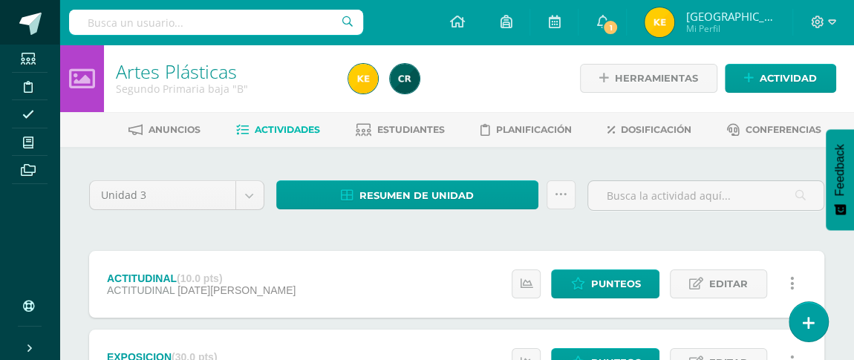
click at [30, 24] on span at bounding box center [30, 24] width 22 height 22
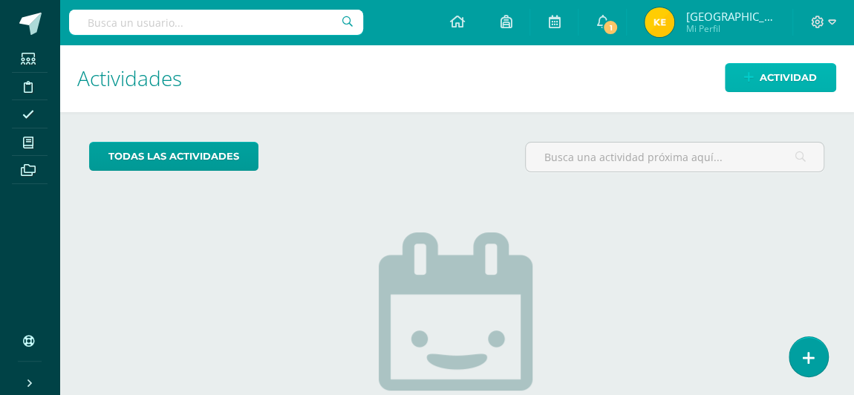
click at [773, 84] on span "Actividad" at bounding box center [787, 77] width 57 height 27
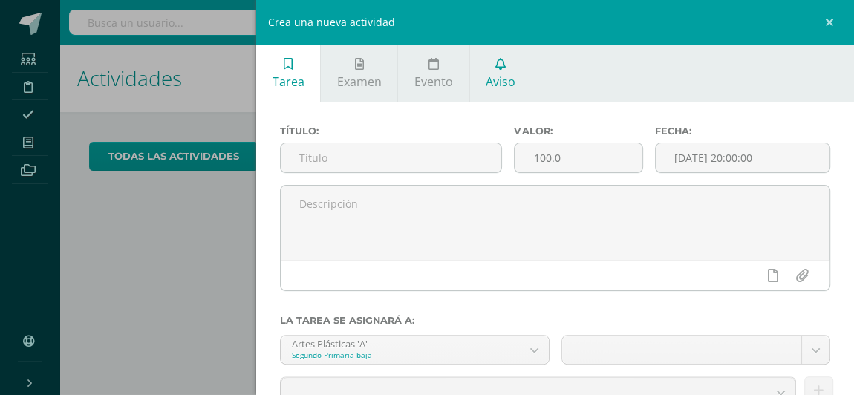
click at [498, 63] on icon at bounding box center [500, 64] width 10 height 12
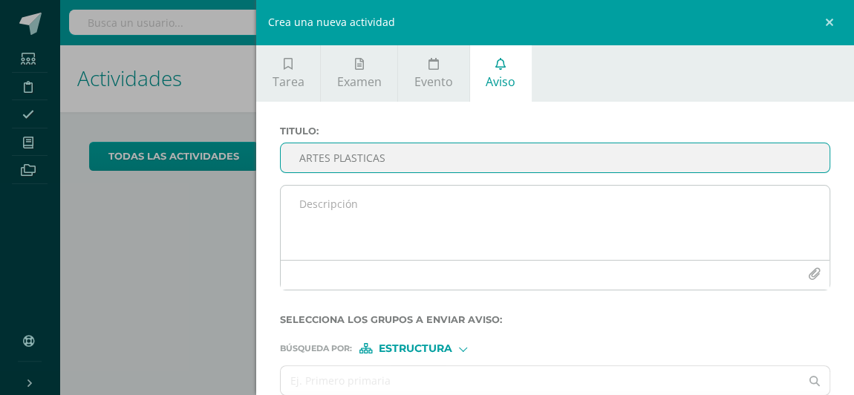
type input "ARTES PLASTICAS"
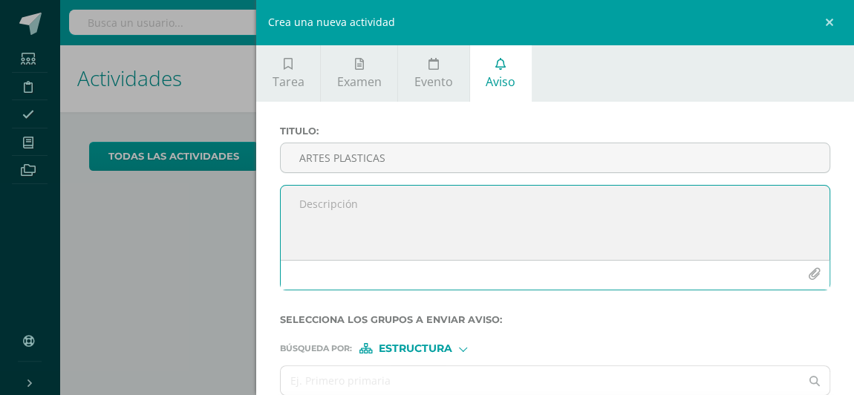
click at [336, 193] on textarea at bounding box center [555, 223] width 549 height 74
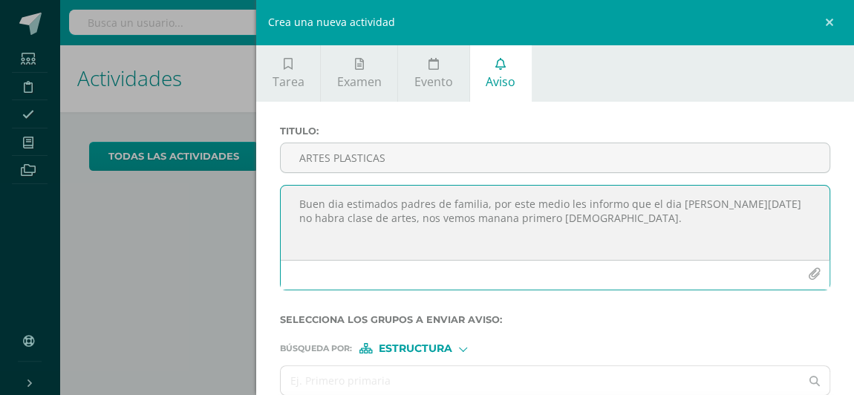
click at [411, 220] on textarea "Buen dia estimados padres de familia, por este medio les informo que el dia [PE…" at bounding box center [555, 223] width 549 height 74
click at [484, 207] on textarea "Buen día estimados padres de familia, por este medio les informo que el día [PE…" at bounding box center [555, 223] width 549 height 74
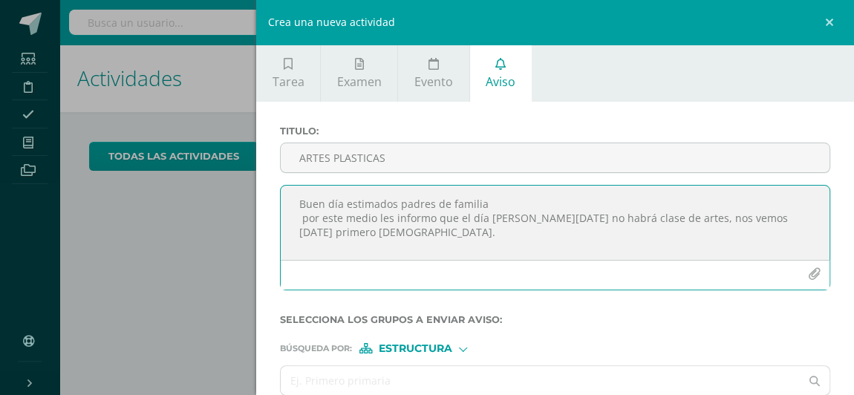
click at [301, 218] on textarea "Buen día estimados padres de familia por este medio les informo que el día [PER…" at bounding box center [555, 223] width 549 height 74
click at [802, 220] on textarea "Buen día estimados padres de familia por este medio les informo que el día [PER…" at bounding box center [555, 223] width 549 height 74
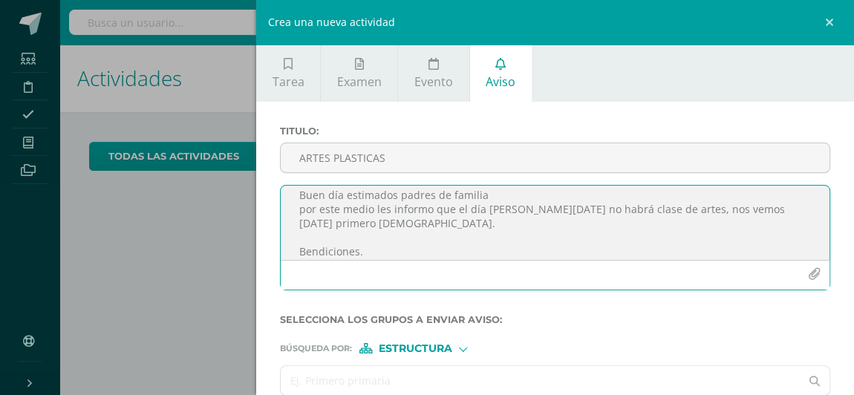
type textarea "Buen día estimados padres de familia por este medio les informo que el día [PER…"
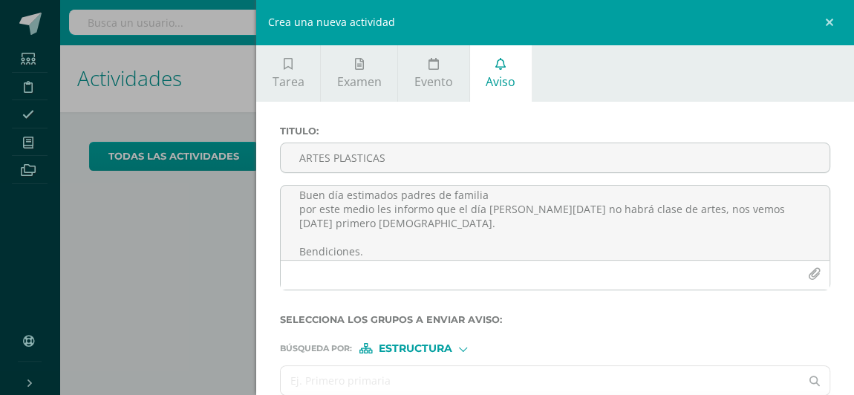
click at [329, 359] on input "text" at bounding box center [540, 380] width 519 height 29
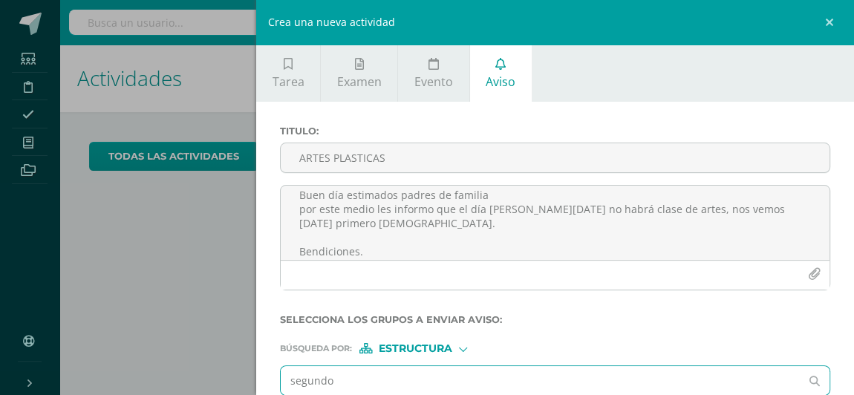
type input "segundo a"
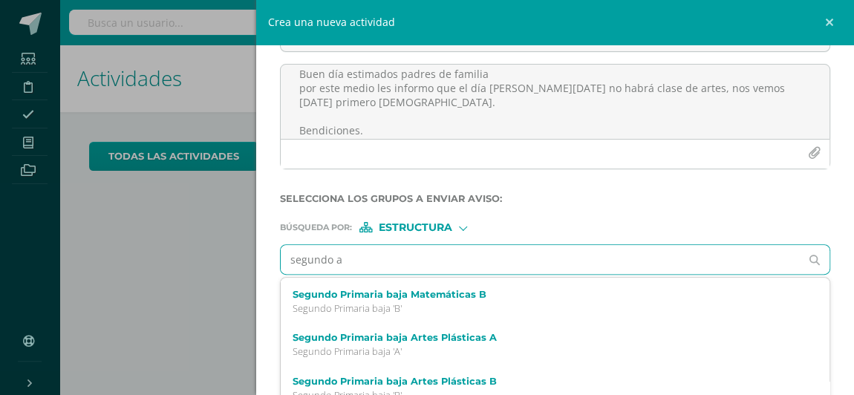
scroll to position [134, 0]
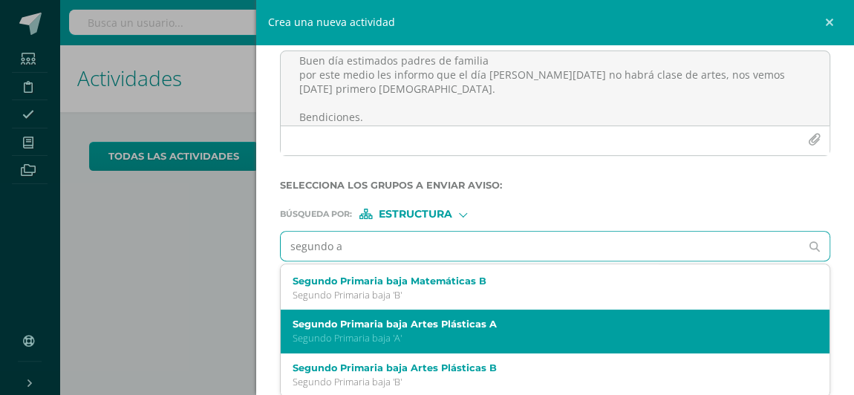
click at [337, 344] on div "Segundo Primaria baja Artes Plásticas A Segundo Primaria baja 'A'" at bounding box center [555, 332] width 549 height 44
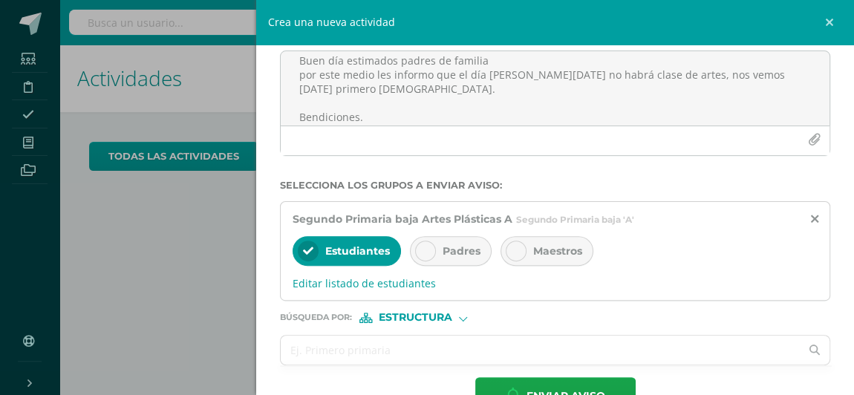
scroll to position [0, 0]
click at [423, 252] on icon at bounding box center [425, 251] width 10 height 10
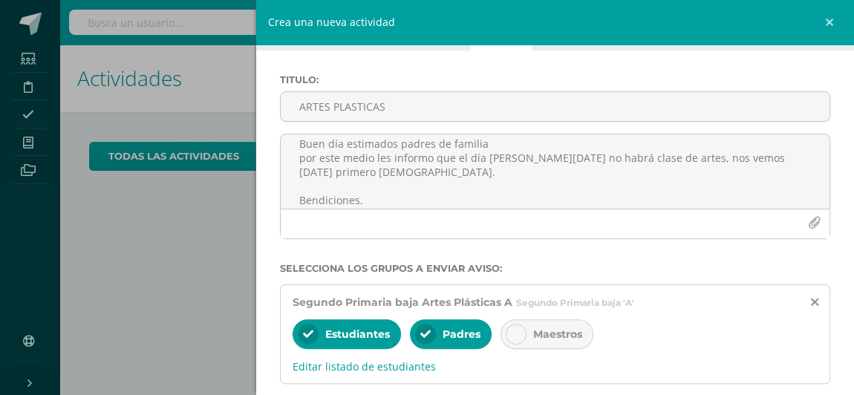
scroll to position [175, 0]
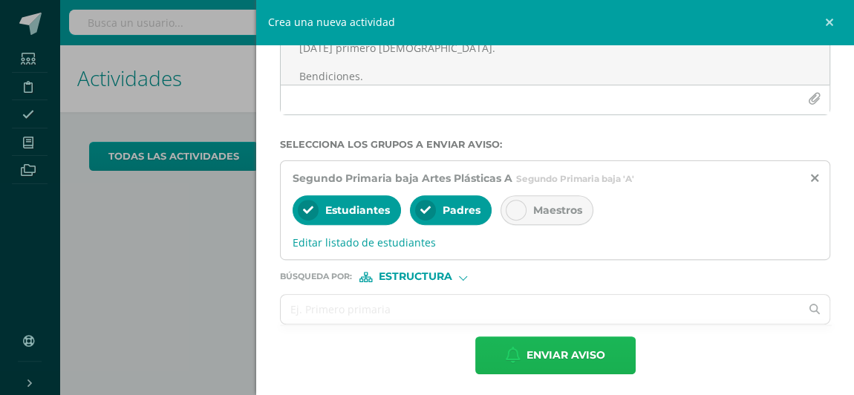
click at [551, 351] on span "Enviar aviso" at bounding box center [565, 355] width 79 height 36
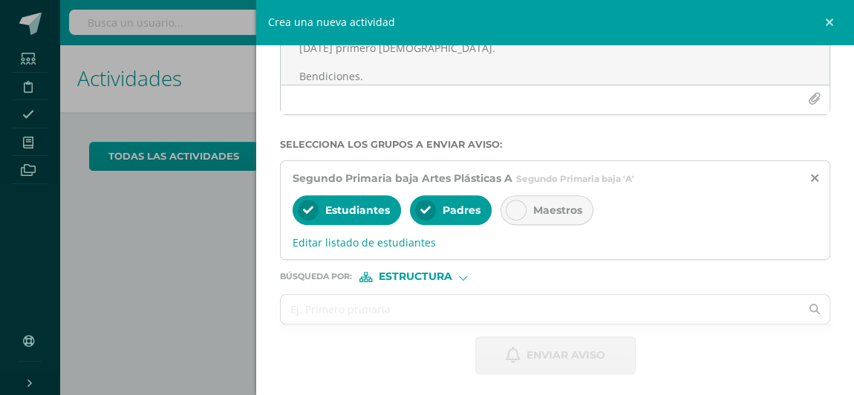
scroll to position [72, 0]
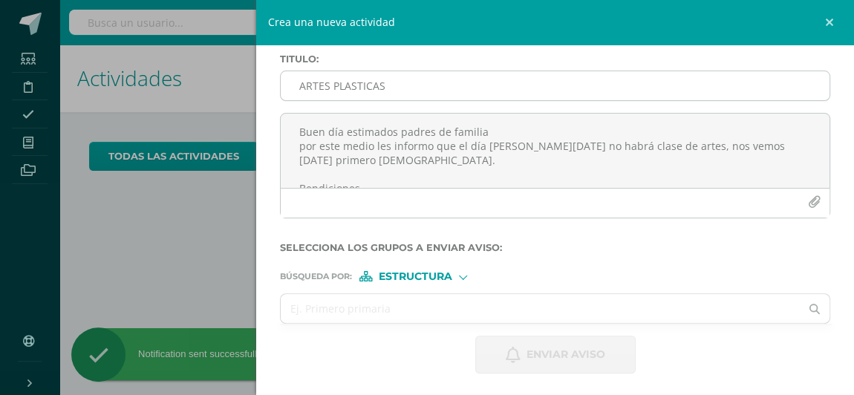
click at [456, 84] on input "ARTES PLASTICAS" at bounding box center [555, 85] width 549 height 29
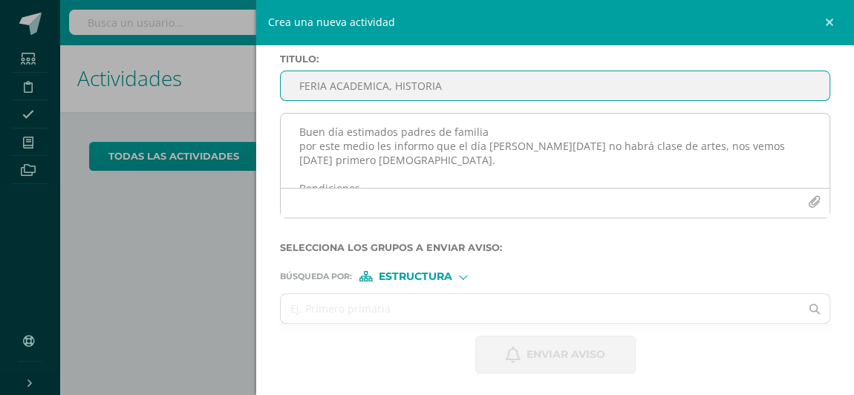
type input "FERIA ACADEMICA, HISTORIA"
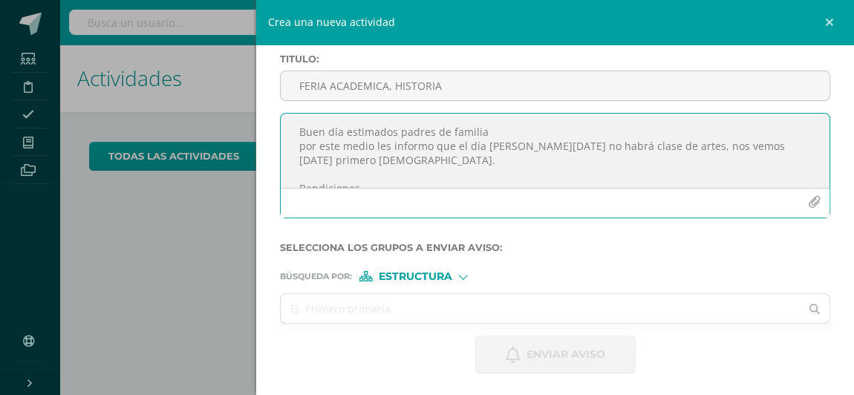
click at [306, 137] on textarea "Buen día estimados padres de familia por este medio les informo que el día [PER…" at bounding box center [555, 151] width 549 height 74
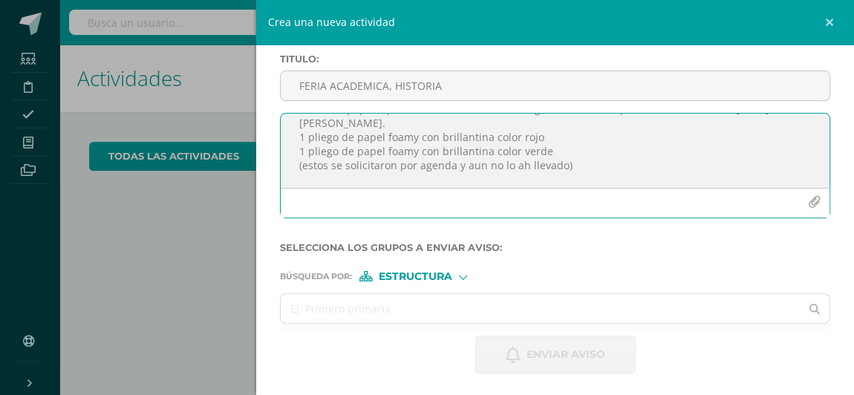
scroll to position [0, 0]
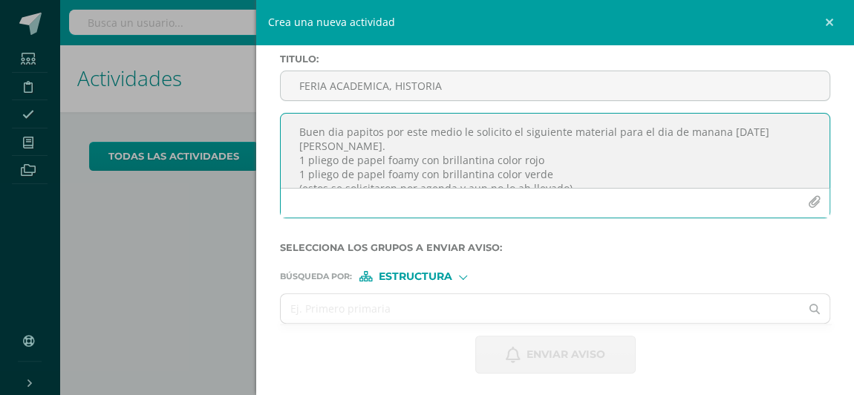
click at [650, 134] on textarea "Buen dia papitos por este medio le solicito el siguiente material para el dia d…" at bounding box center [555, 151] width 549 height 74
type textarea "Buen día papitos por este medio le solicito el siguiente material para el día d…"
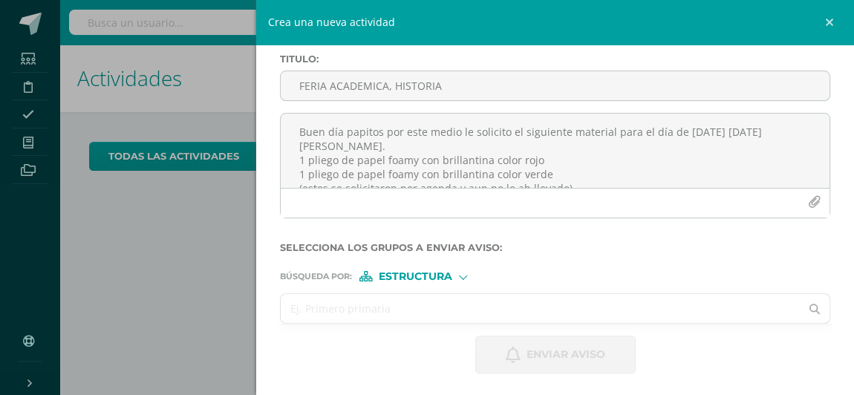
click at [385, 305] on input "text" at bounding box center [540, 308] width 519 height 29
click at [455, 279] on div "Estructura" at bounding box center [414, 276] width 111 height 10
click at [433, 312] on span "Persona" at bounding box center [420, 313] width 53 height 8
click at [333, 311] on input "text" at bounding box center [540, 308] width 519 height 29
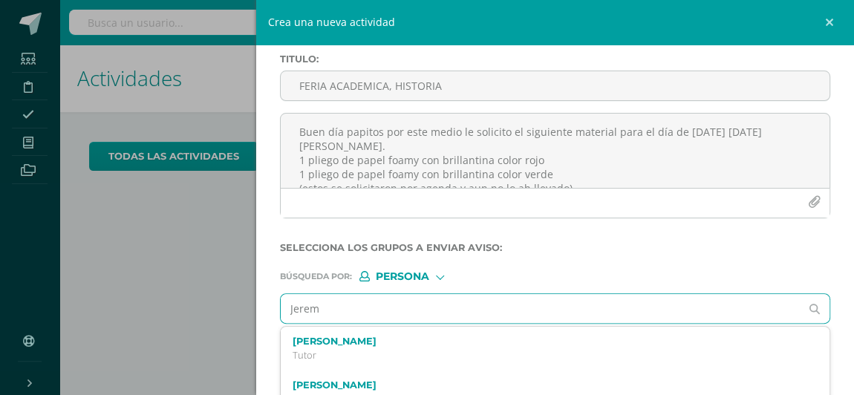
type input "[PERSON_NAME]"
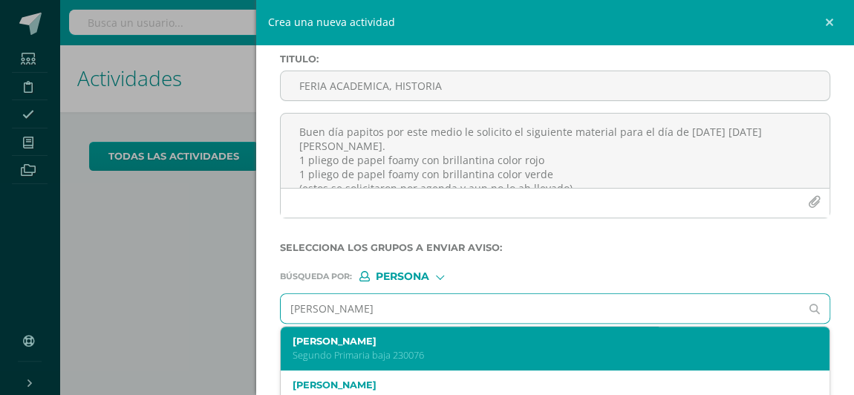
click at [345, 343] on label "[PERSON_NAME]" at bounding box center [542, 341] width 501 height 11
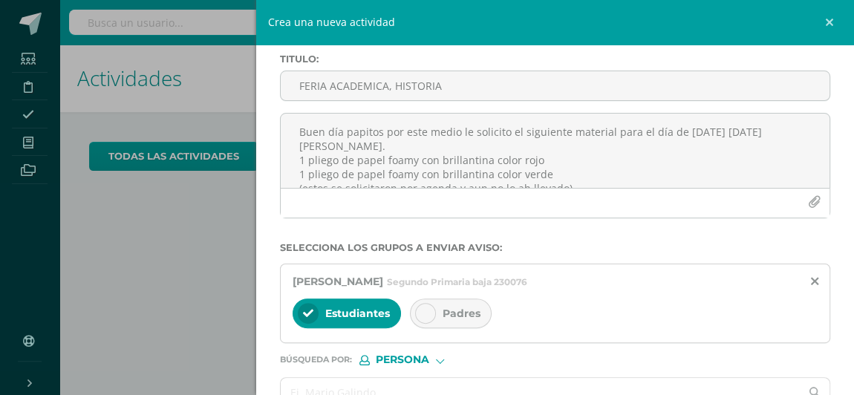
click at [420, 315] on icon at bounding box center [425, 313] width 10 height 10
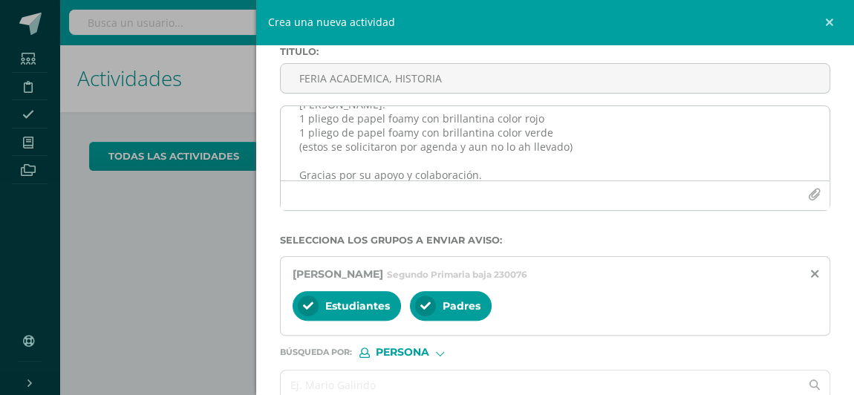
scroll to position [154, 0]
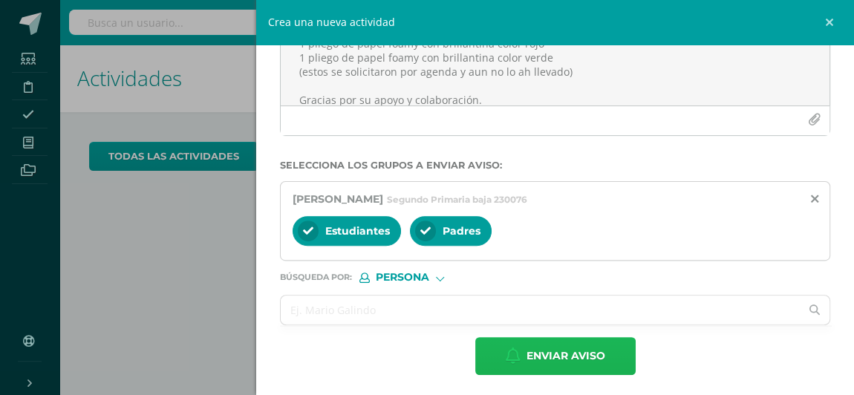
click at [546, 359] on span "Enviar aviso" at bounding box center [565, 356] width 79 height 36
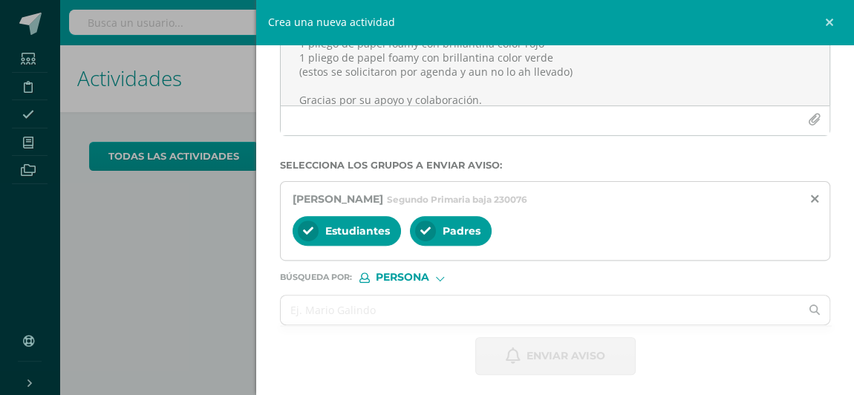
scroll to position [72, 0]
